Goal: Task Accomplishment & Management: Manage account settings

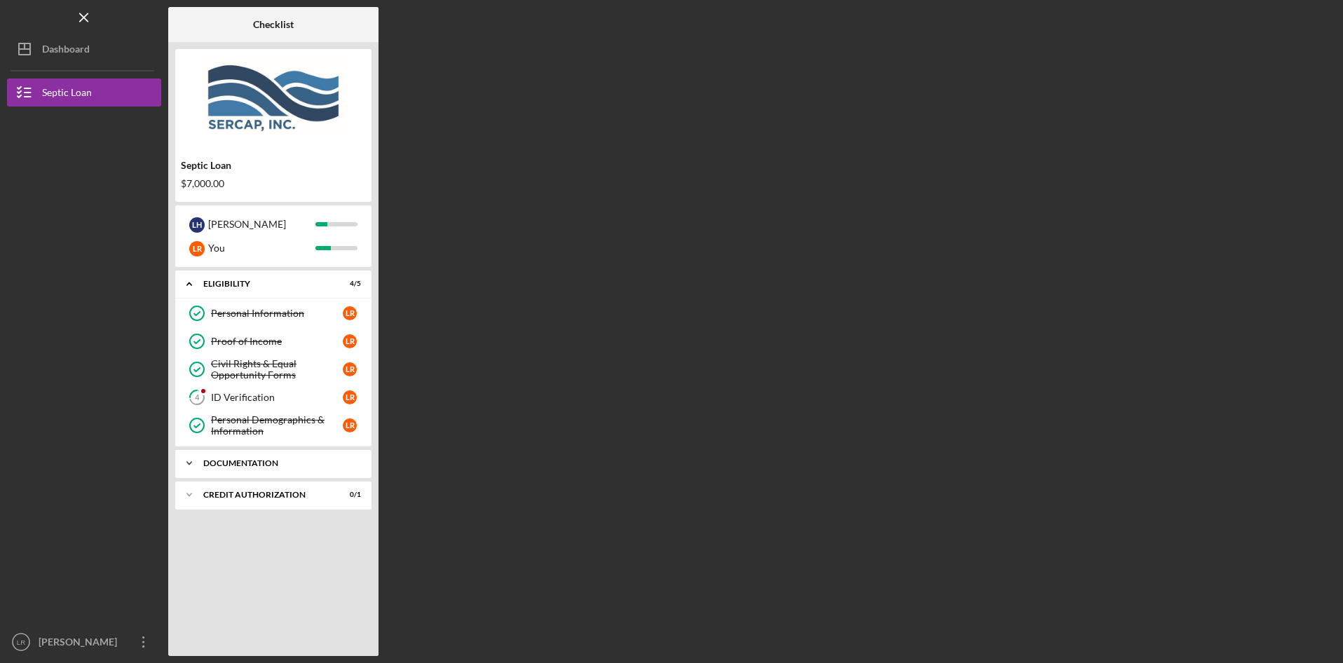
click at [186, 460] on icon "Icon/Expander" at bounding box center [189, 463] width 28 height 28
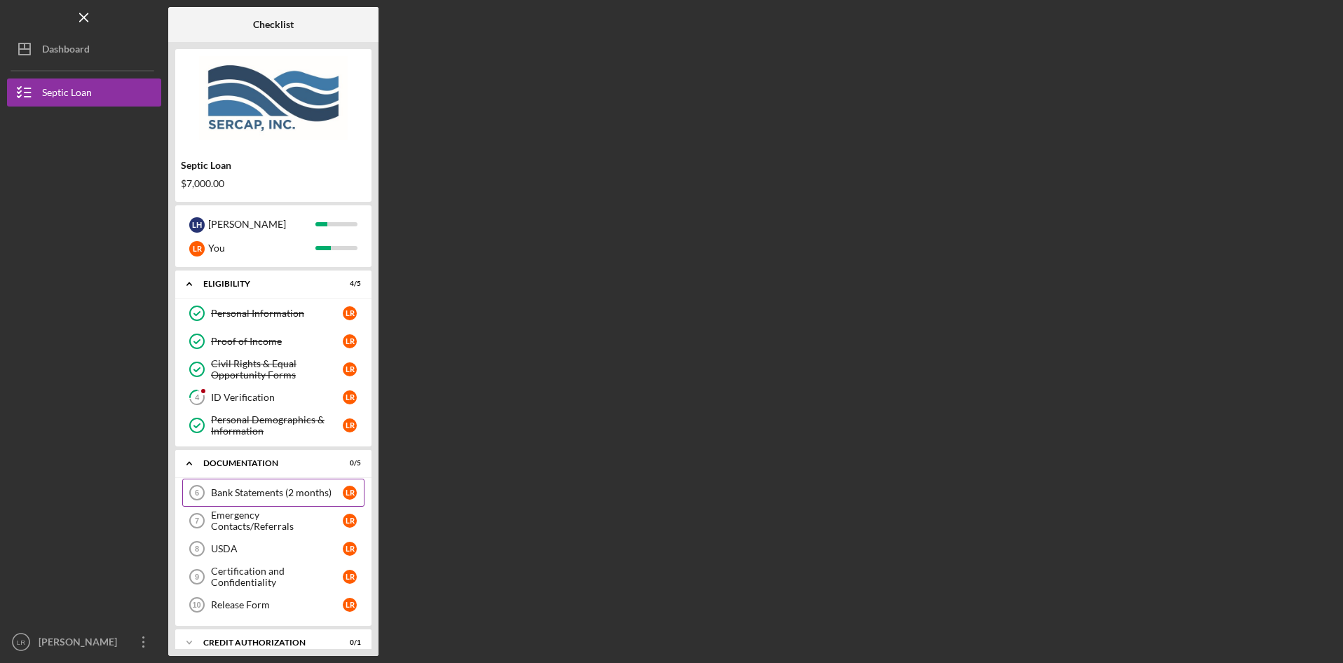
click at [276, 492] on div "Bank Statements (2 months)" at bounding box center [277, 492] width 132 height 11
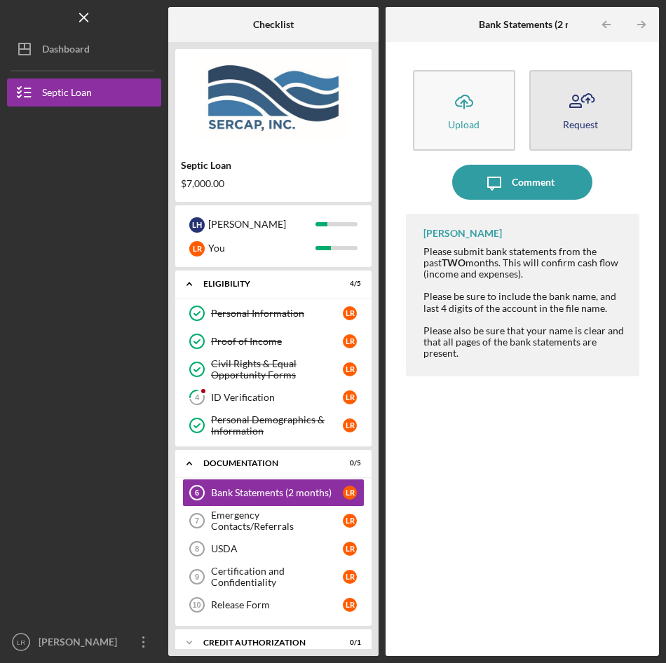
click at [589, 107] on icon "button" at bounding box center [580, 101] width 35 height 35
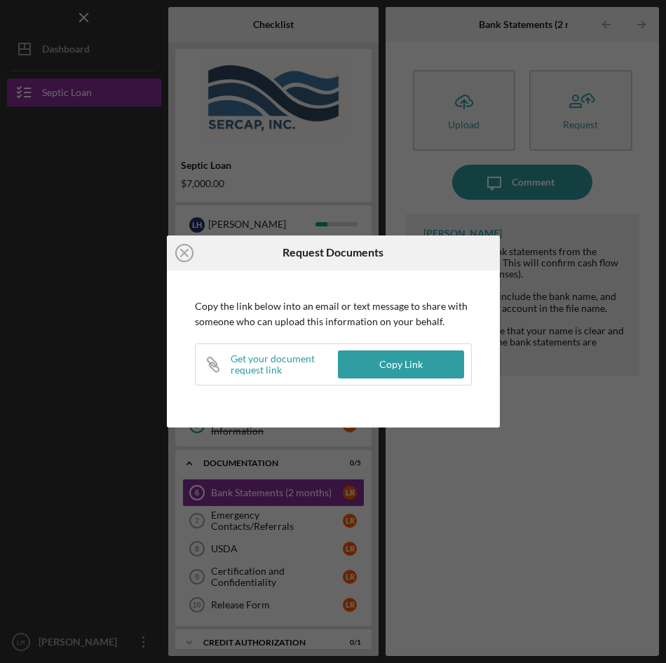
click at [247, 369] on div "Get your document request link" at bounding box center [284, 364] width 107 height 22
click at [398, 359] on div "Copy Link" at bounding box center [400, 365] width 43 height 28
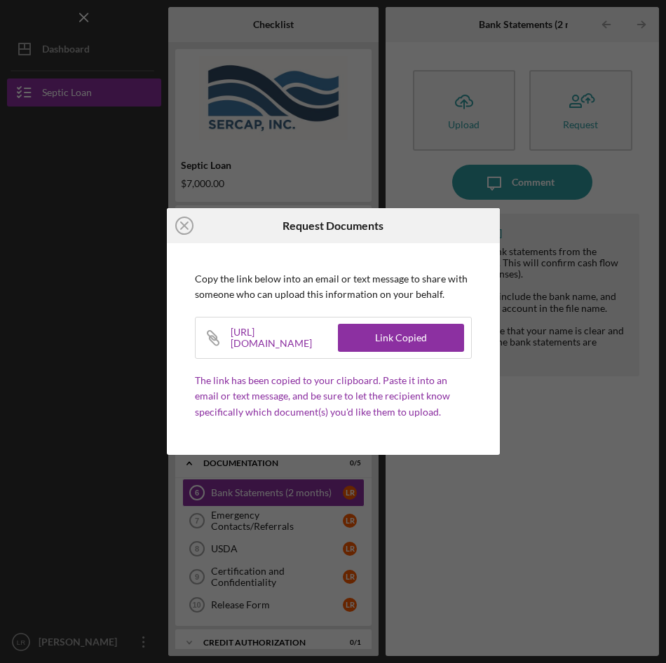
click at [291, 339] on div "https://app.lenderfit.io/upload/c10ed75fc1b546d4b69406b2677860b6" at bounding box center [284, 338] width 107 height 41
click at [420, 336] on div "Link Copied" at bounding box center [401, 338] width 52 height 28
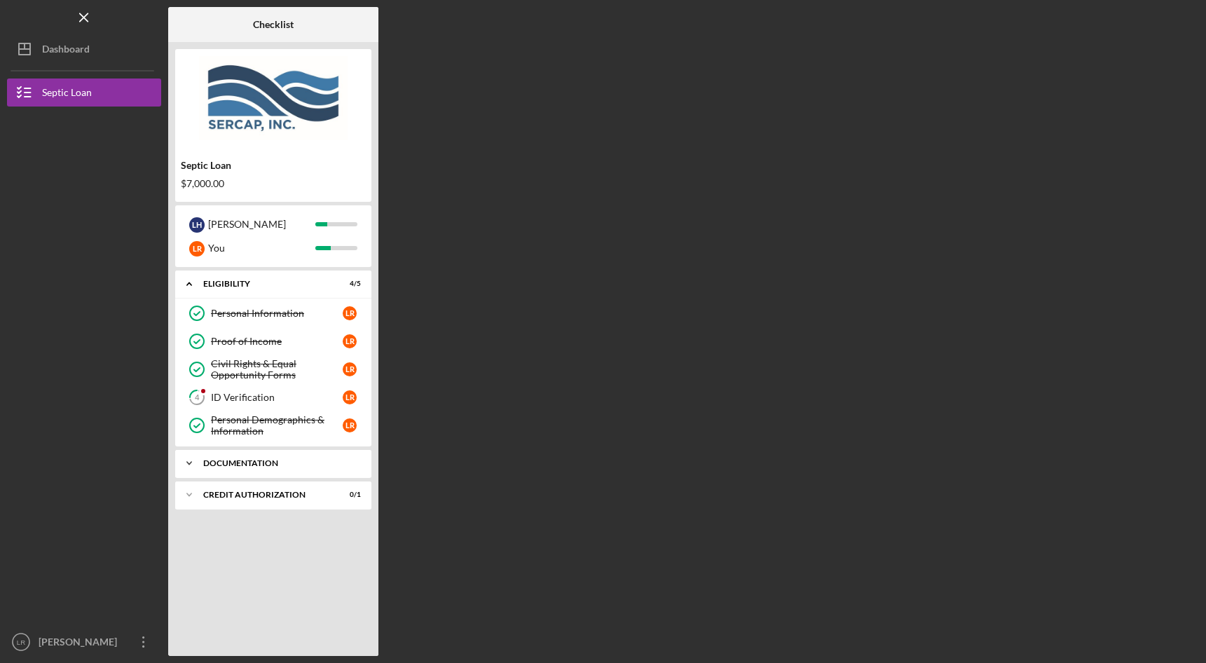
click at [229, 464] on div "Documentation" at bounding box center [278, 463] width 151 height 8
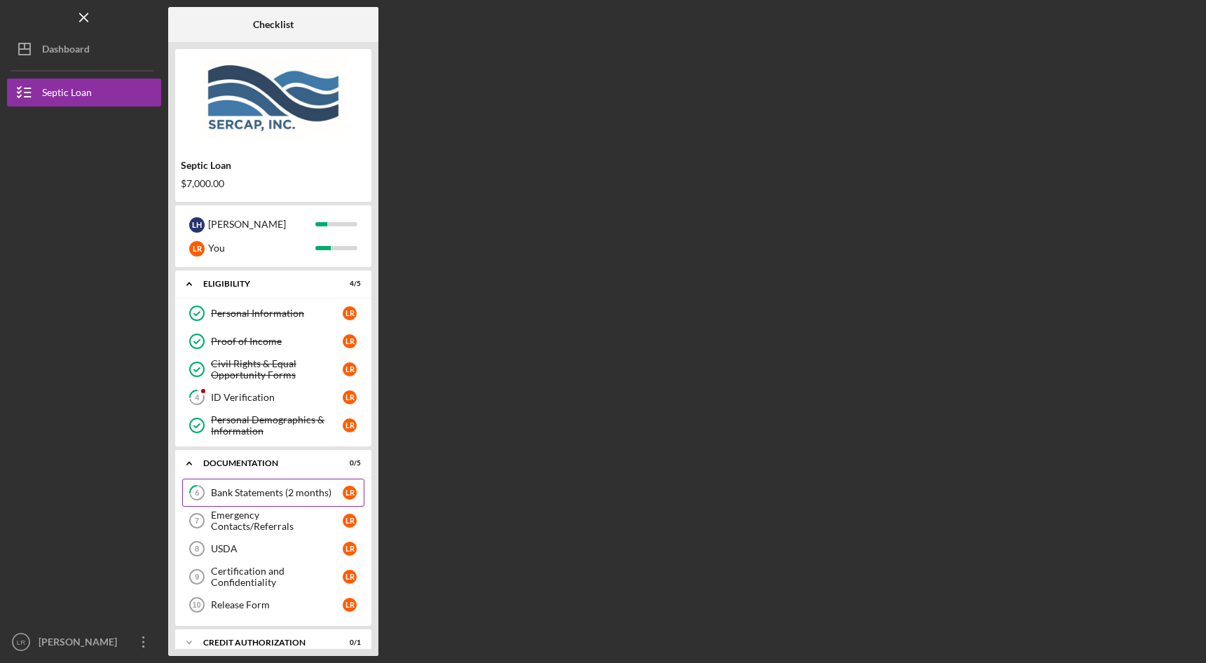
click at [239, 491] on div "Bank Statements (2 months)" at bounding box center [277, 492] width 132 height 11
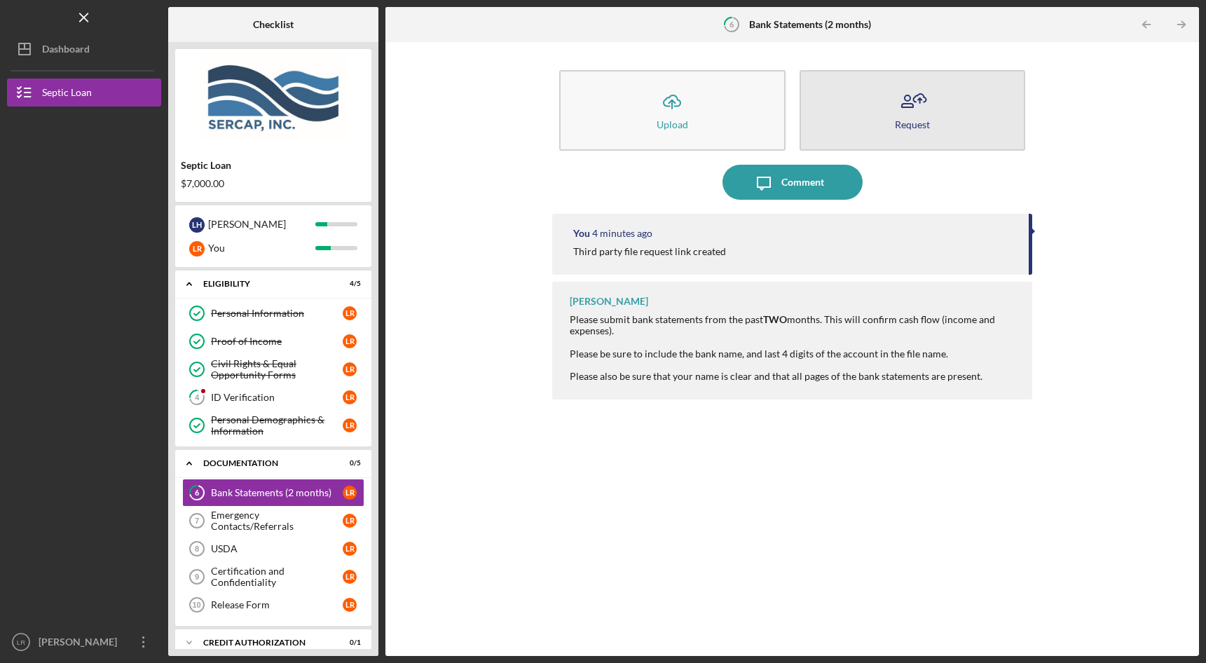
click at [905, 104] on icon "button" at bounding box center [907, 106] width 11 height 4
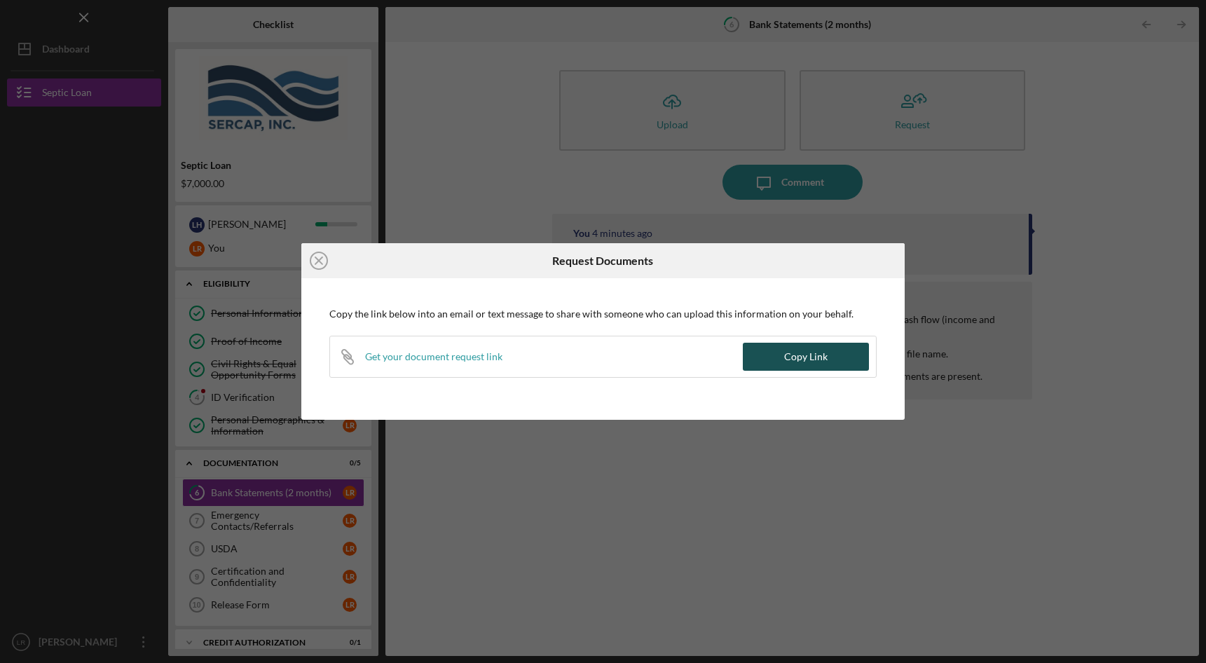
click at [783, 356] on button "Copy Link" at bounding box center [806, 357] width 126 height 28
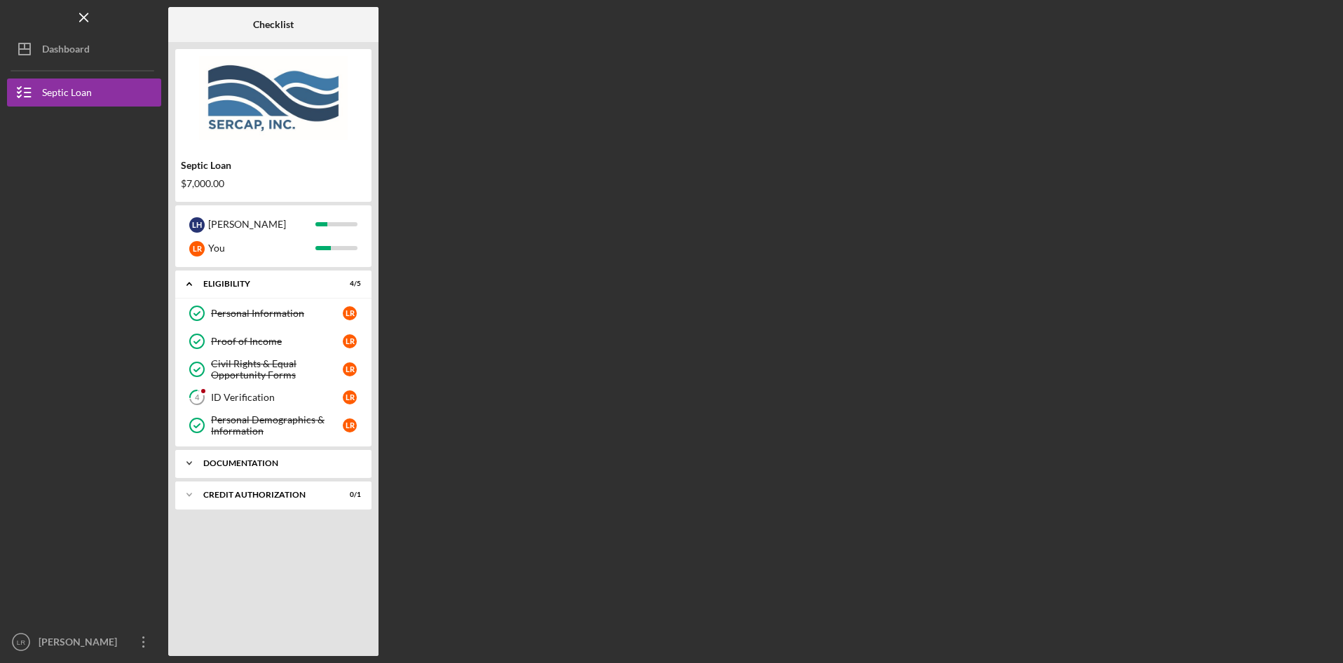
click at [253, 459] on div "Documentation" at bounding box center [278, 463] width 151 height 8
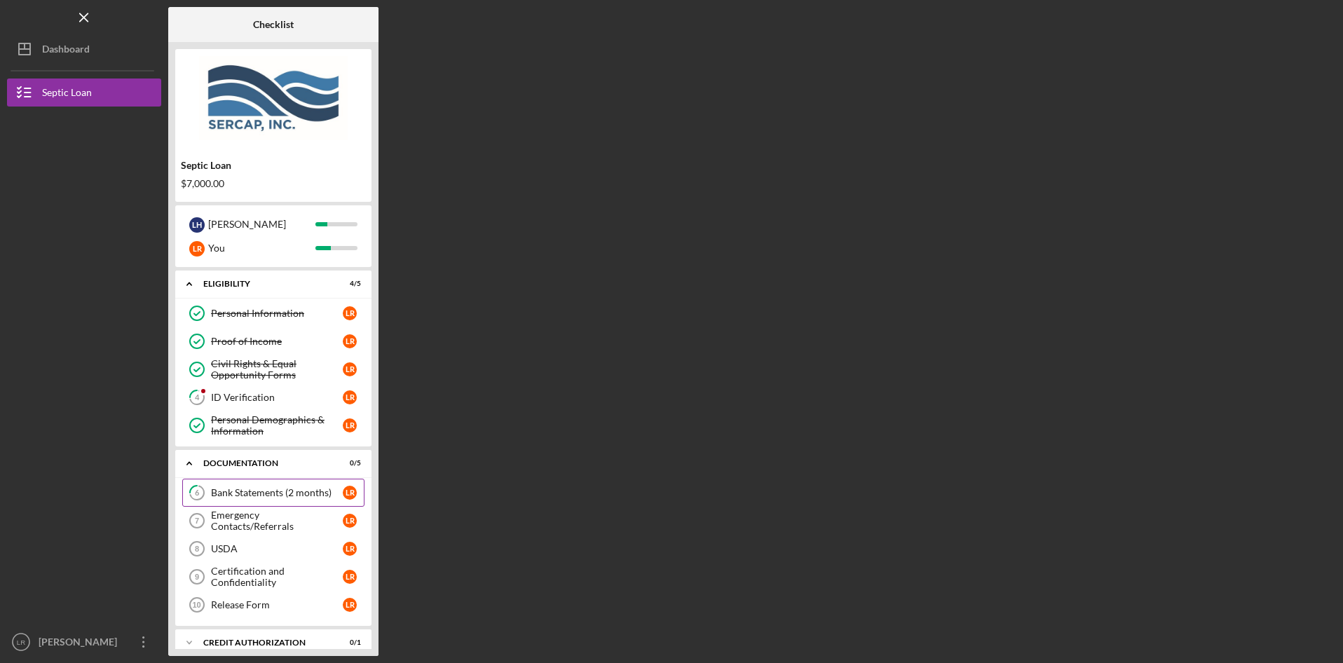
click at [263, 492] on div "Bank Statements (2 months)" at bounding box center [277, 492] width 132 height 11
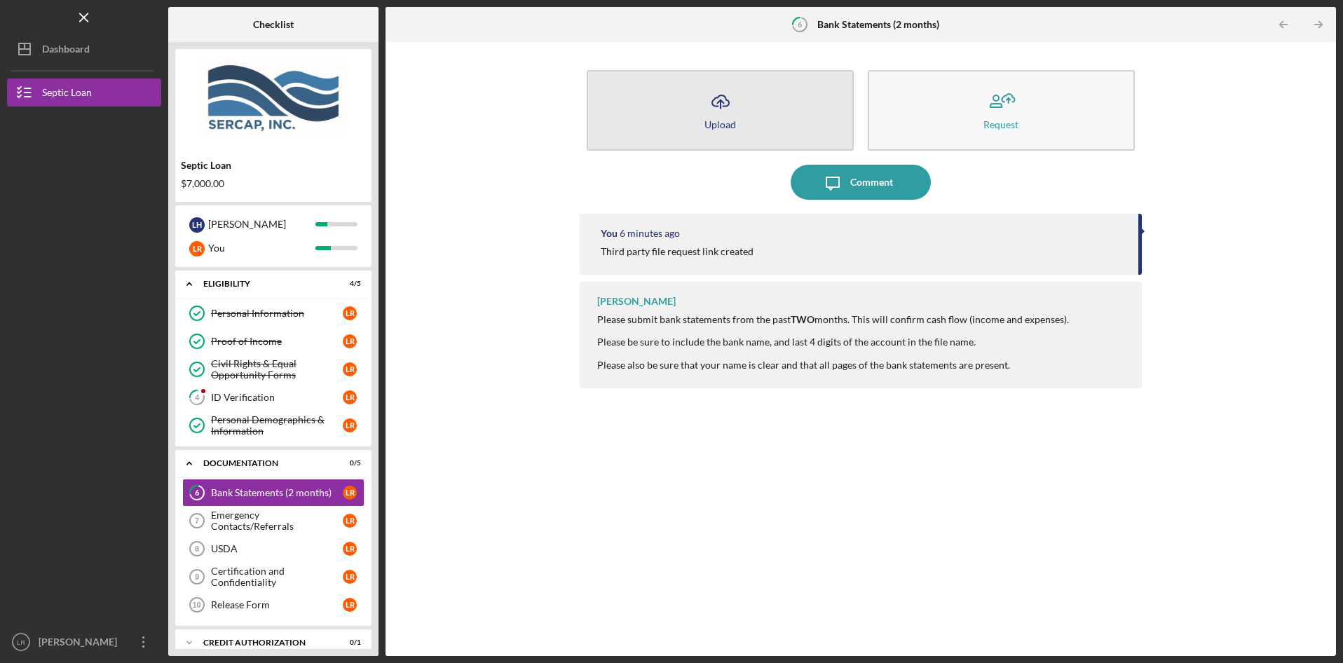
click at [740, 109] on button "Icon/Upload Upload" at bounding box center [720, 110] width 267 height 81
